Goal: Information Seeking & Learning: Learn about a topic

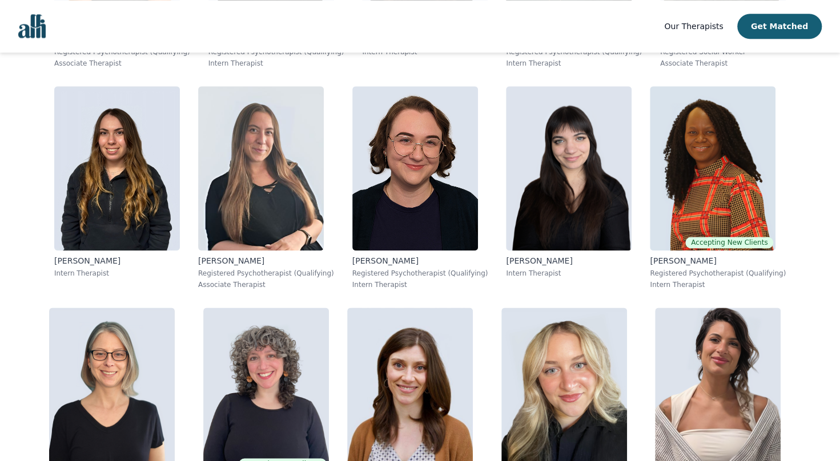
scroll to position [683, 0]
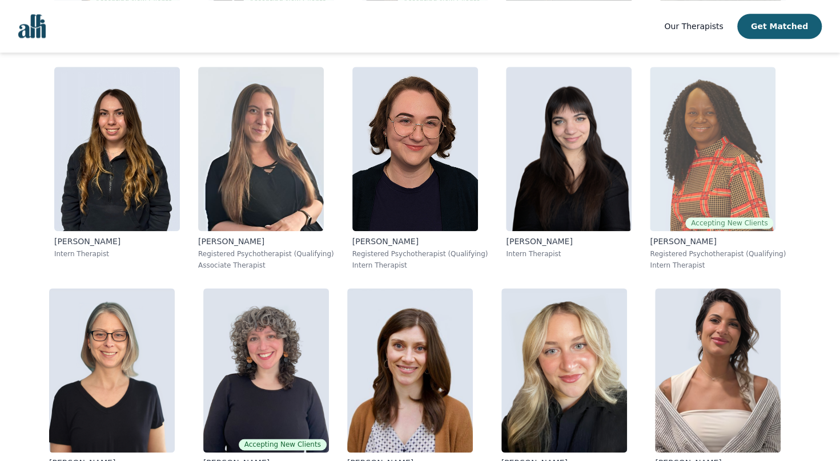
click at [731, 151] on img at bounding box center [713, 149] width 126 height 164
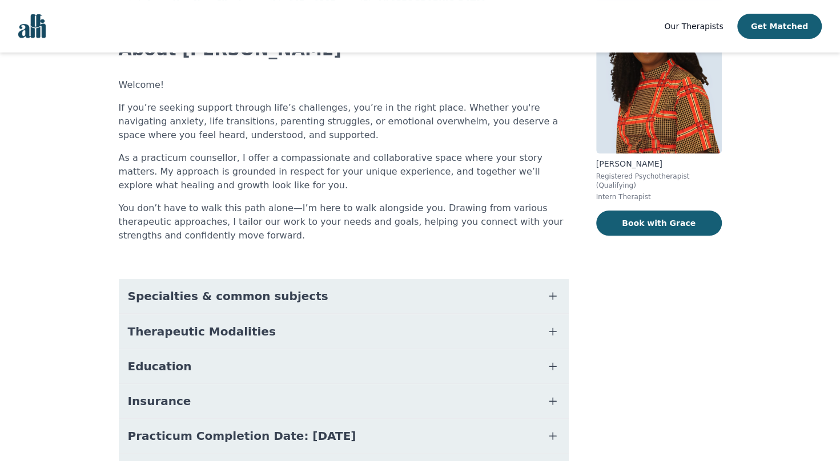
scroll to position [107, 0]
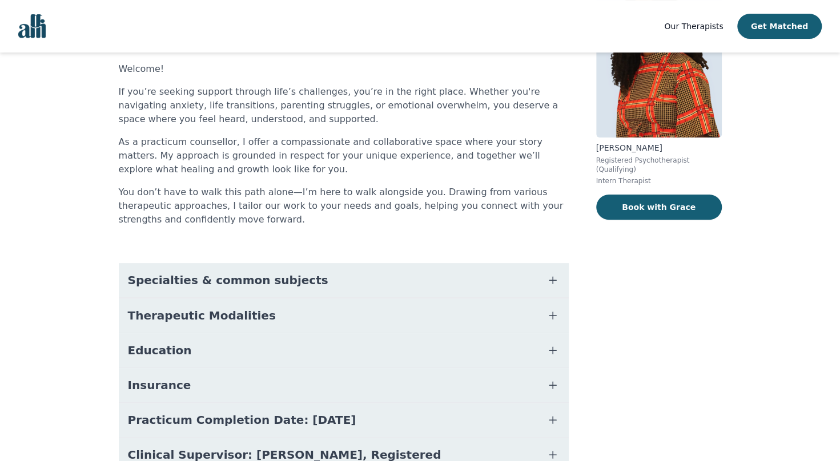
click at [555, 314] on icon "button" at bounding box center [553, 316] width 14 height 14
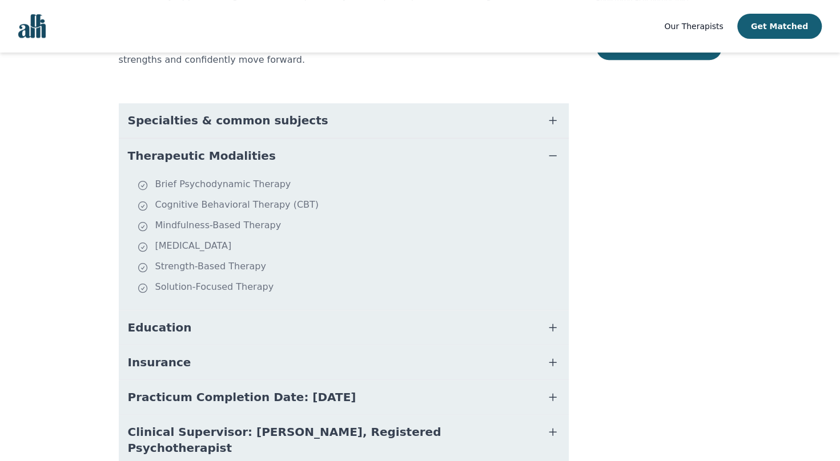
scroll to position [267, 0]
drag, startPoint x: 222, startPoint y: 250, endPoint x: 150, endPoint y: 250, distance: 71.9
click at [150, 250] on li "[MEDICAL_DATA]" at bounding box center [350, 247] width 427 height 16
drag, startPoint x: 150, startPoint y: 250, endPoint x: 225, endPoint y: 244, distance: 75.6
click at [225, 244] on li "[MEDICAL_DATA]" at bounding box center [350, 247] width 427 height 16
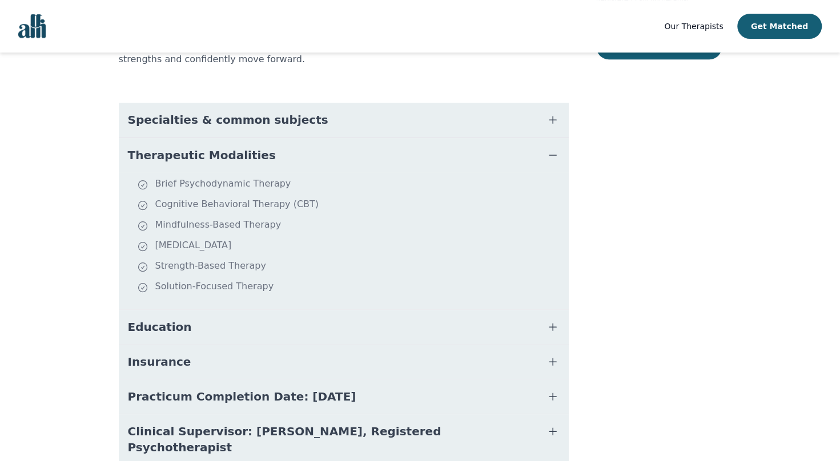
click at [226, 247] on li "[MEDICAL_DATA]" at bounding box center [350, 247] width 427 height 16
copy li "[MEDICAL_DATA]"
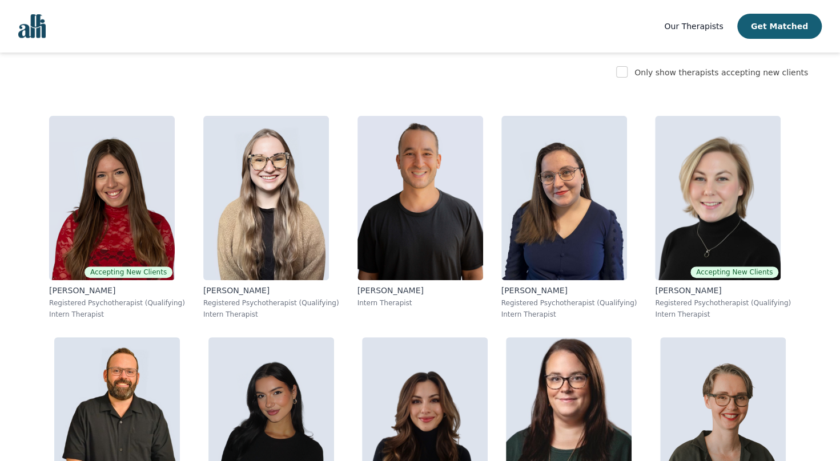
scroll to position [204, 0]
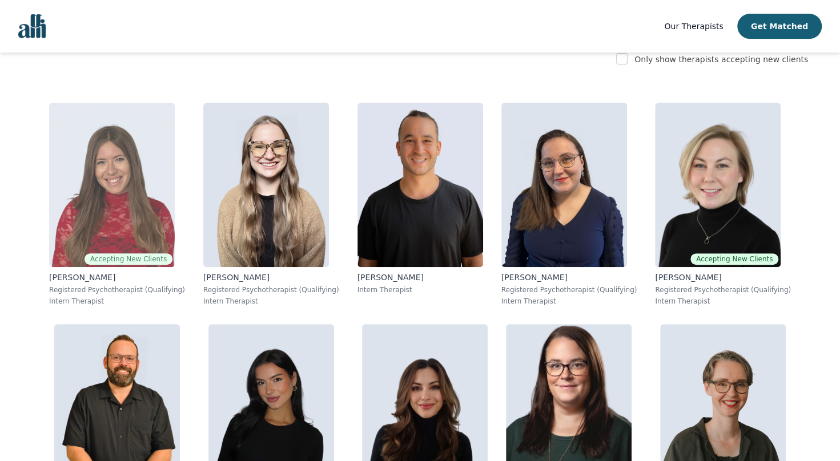
click at [139, 212] on img at bounding box center [112, 185] width 126 height 164
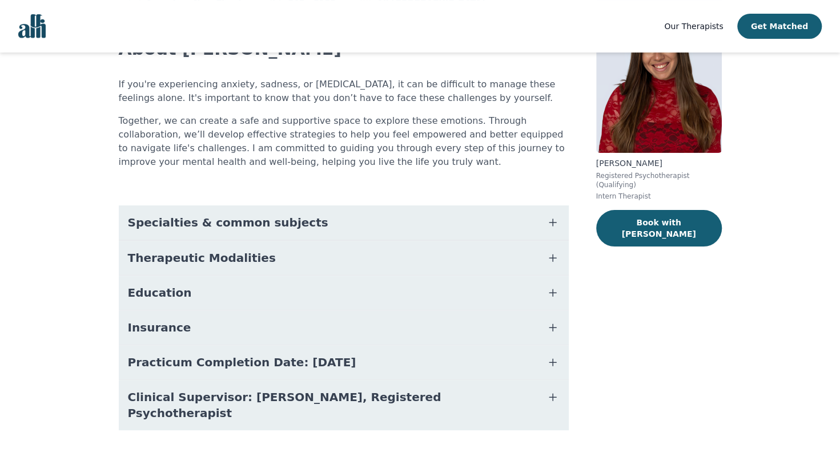
scroll to position [98, 0]
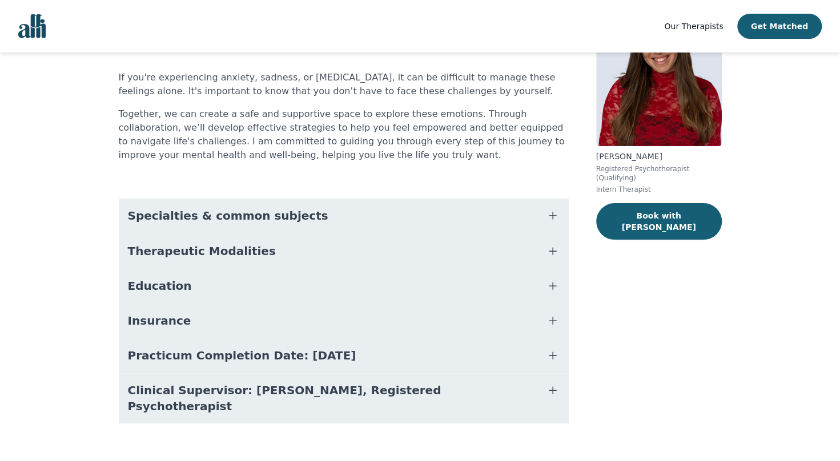
click at [551, 255] on icon "button" at bounding box center [553, 251] width 14 height 14
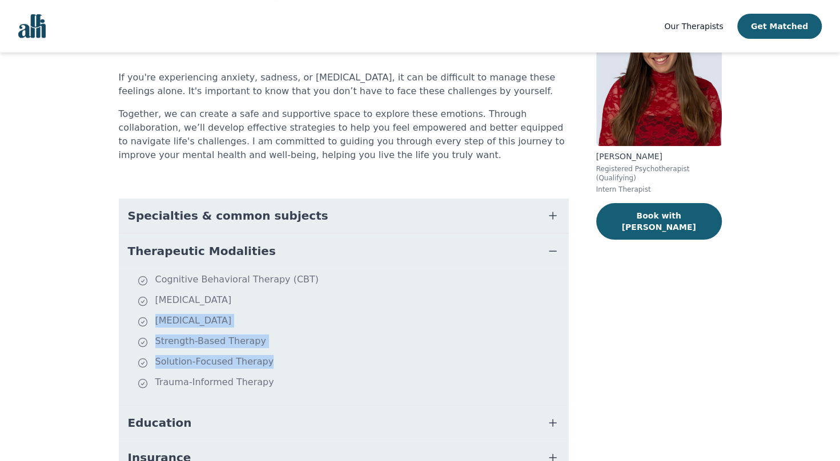
drag, startPoint x: 152, startPoint y: 322, endPoint x: 259, endPoint y: 362, distance: 114.2
click at [259, 362] on ul "Cognitive Behavioral Therapy (CBT) [MEDICAL_DATA] [MEDICAL_DATA] Strength-Based…" at bounding box center [343, 337] width 441 height 128
copy ul "[MEDICAL_DATA] Strength-Based Therapy Solution-Focused Therapy"
